Goal: Transaction & Acquisition: Purchase product/service

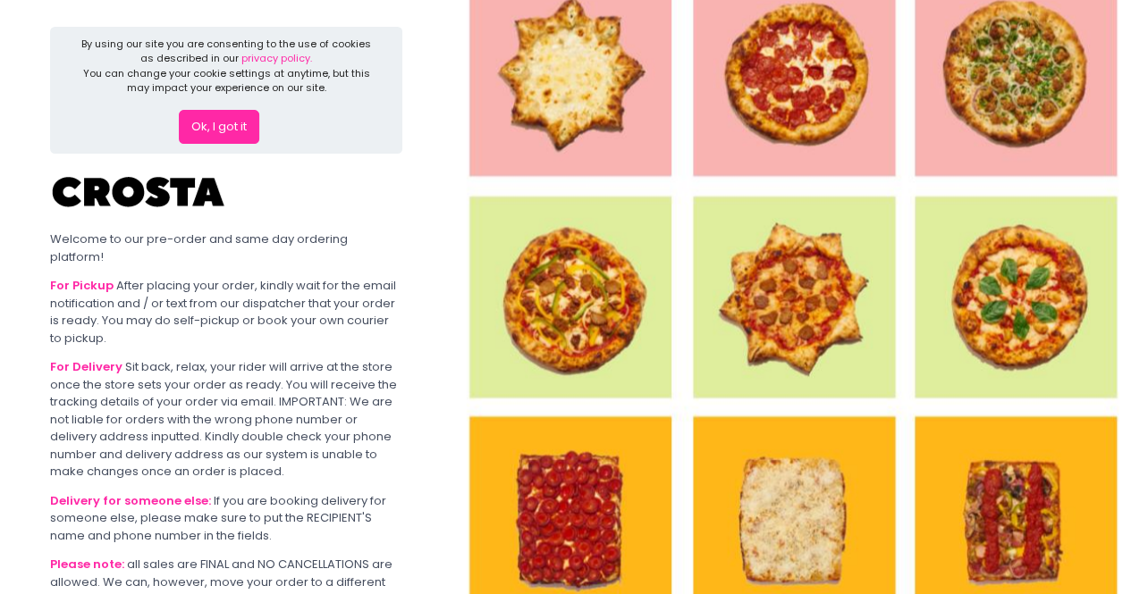
click at [238, 131] on button "Ok, I got it" at bounding box center [219, 127] width 80 height 34
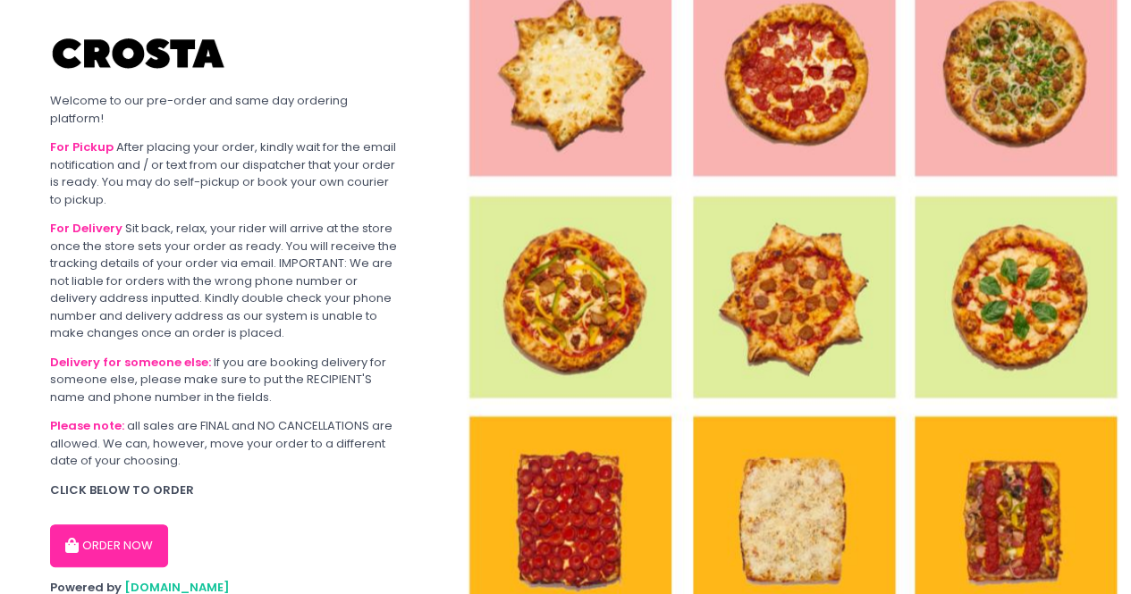
click at [138, 510] on div "ORDER NOW" at bounding box center [226, 538] width 352 height 57
click at [124, 539] on button "ORDER NOW" at bounding box center [109, 546] width 118 height 43
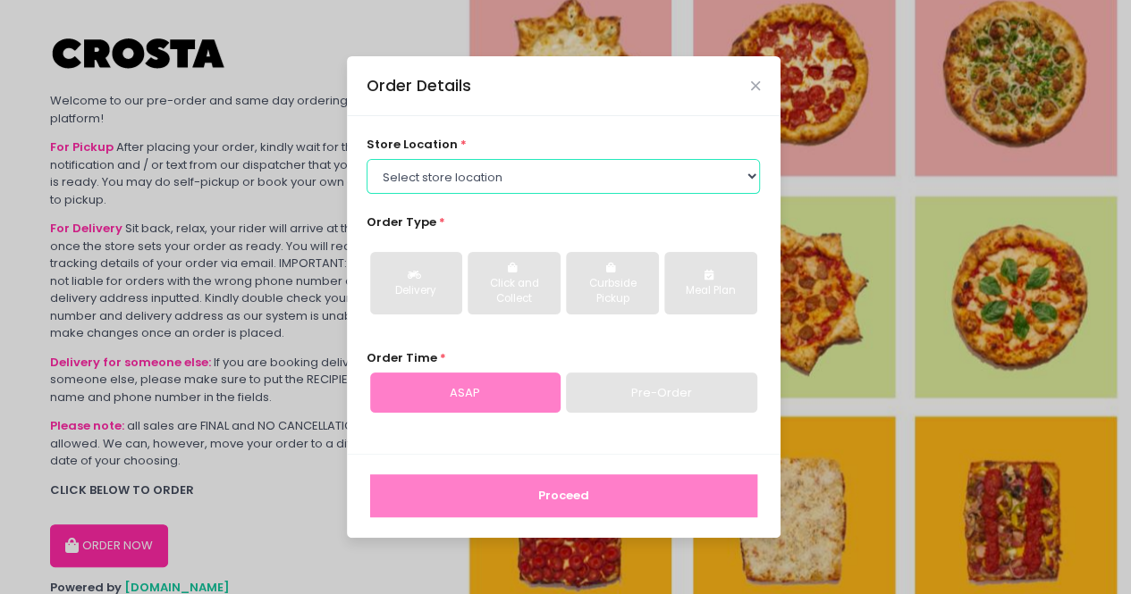
click at [506, 165] on select "Select store location [PERSON_NAME] Pizza - [PERSON_NAME] Pizza - [GEOGRAPHIC_D…" at bounding box center [563, 176] width 393 height 34
select select "65090bae48156caed44a5eb4"
click at [367, 159] on select "Select store location [PERSON_NAME] Pizza - [PERSON_NAME] Pizza - [GEOGRAPHIC_D…" at bounding box center [563, 176] width 393 height 34
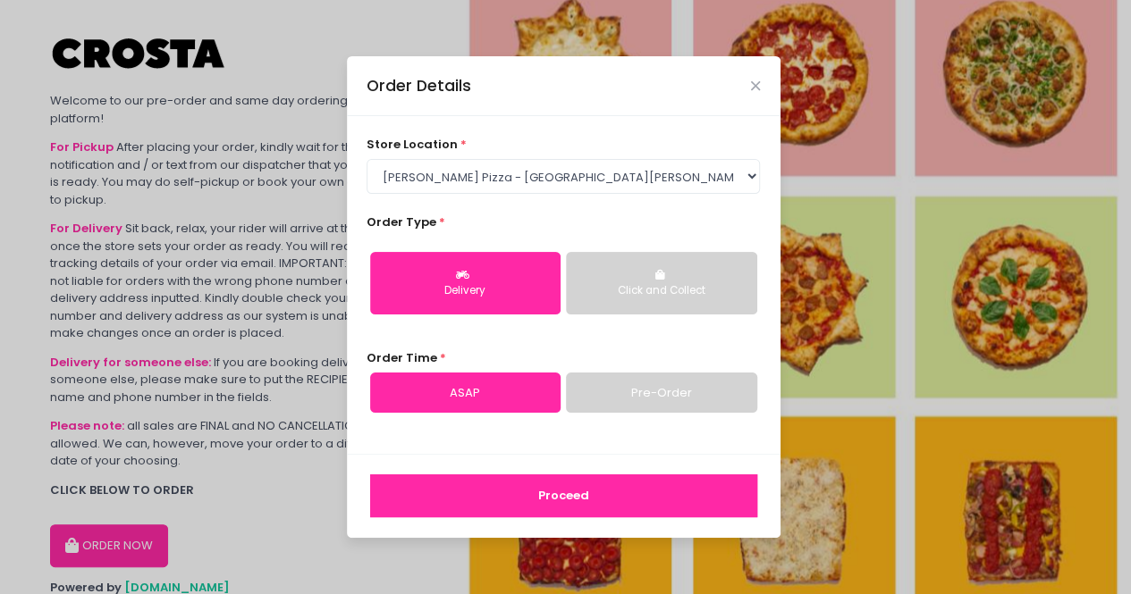
click at [492, 262] on button "Delivery" at bounding box center [465, 283] width 190 height 63
click at [622, 402] on link "Pre-Order" at bounding box center [661, 393] width 190 height 41
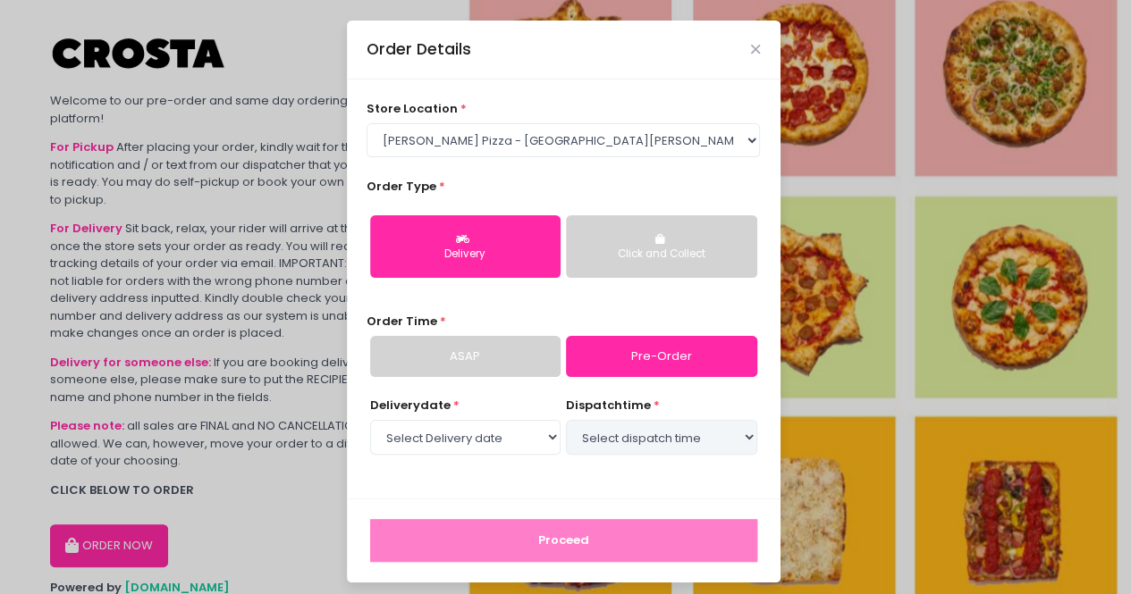
select select "[DATE]"
click at [544, 354] on link "ASAP" at bounding box center [465, 356] width 190 height 41
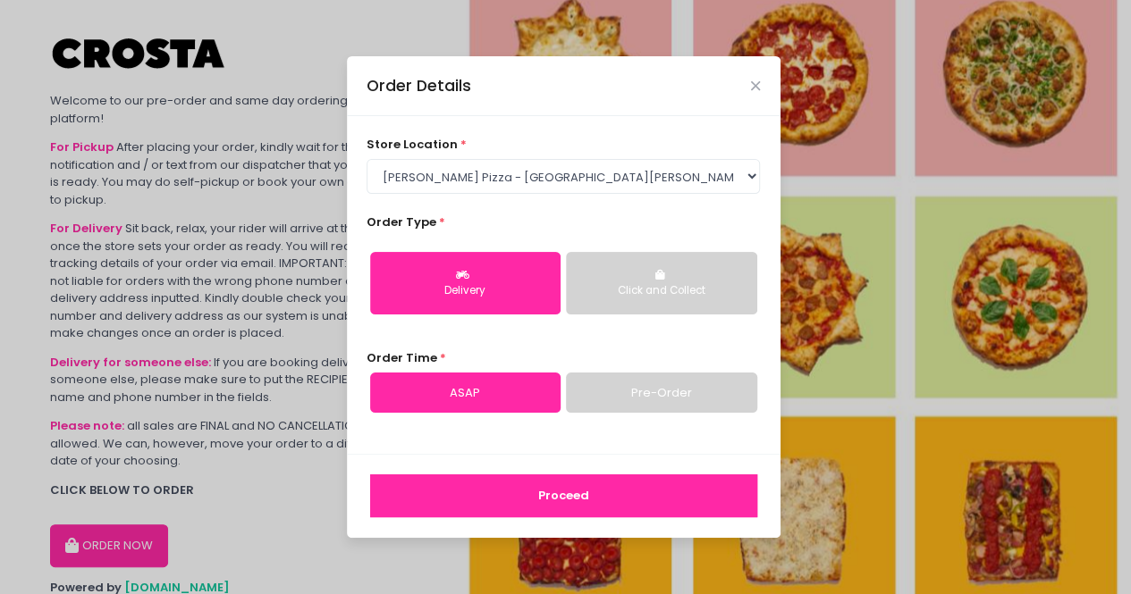
click at [551, 497] on button "Proceed" at bounding box center [563, 496] width 387 height 43
